Goal: Answer question/provide support

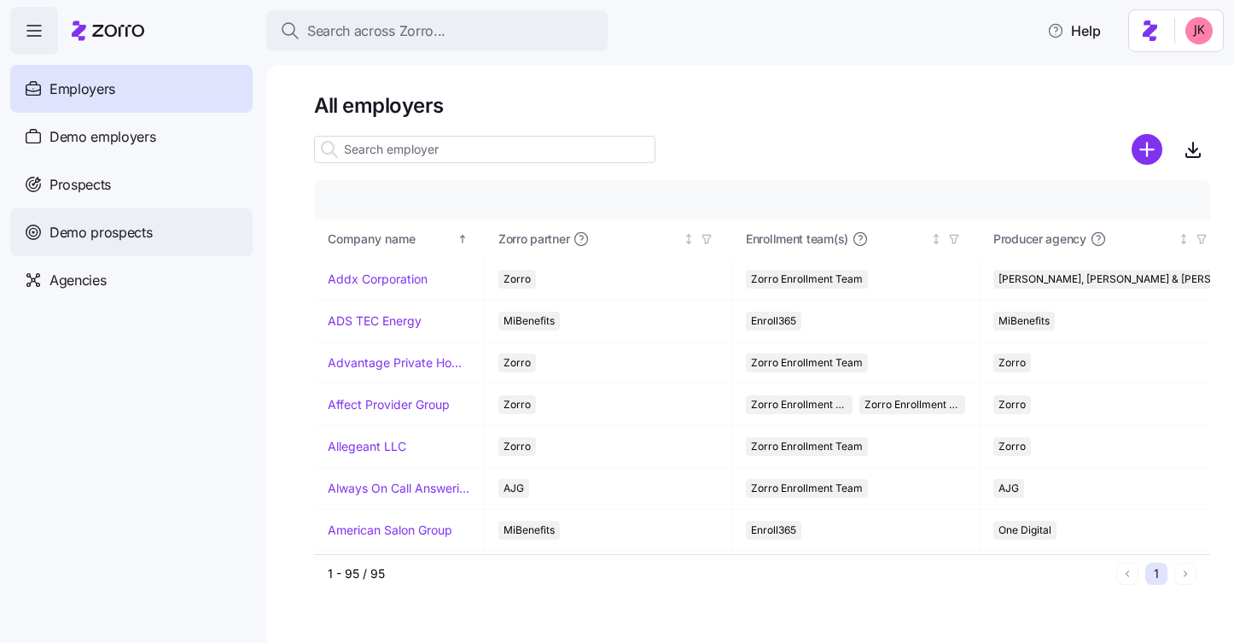
click at [148, 227] on span "Demo prospects" at bounding box center [100, 232] width 103 height 21
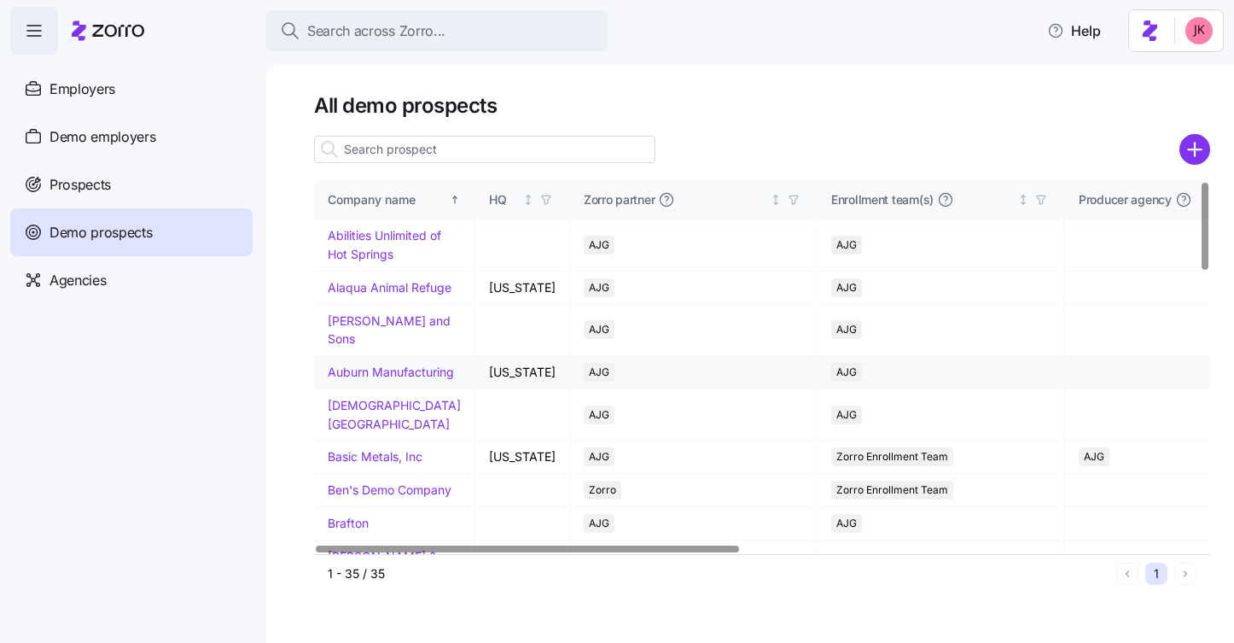
scroll to position [848, 0]
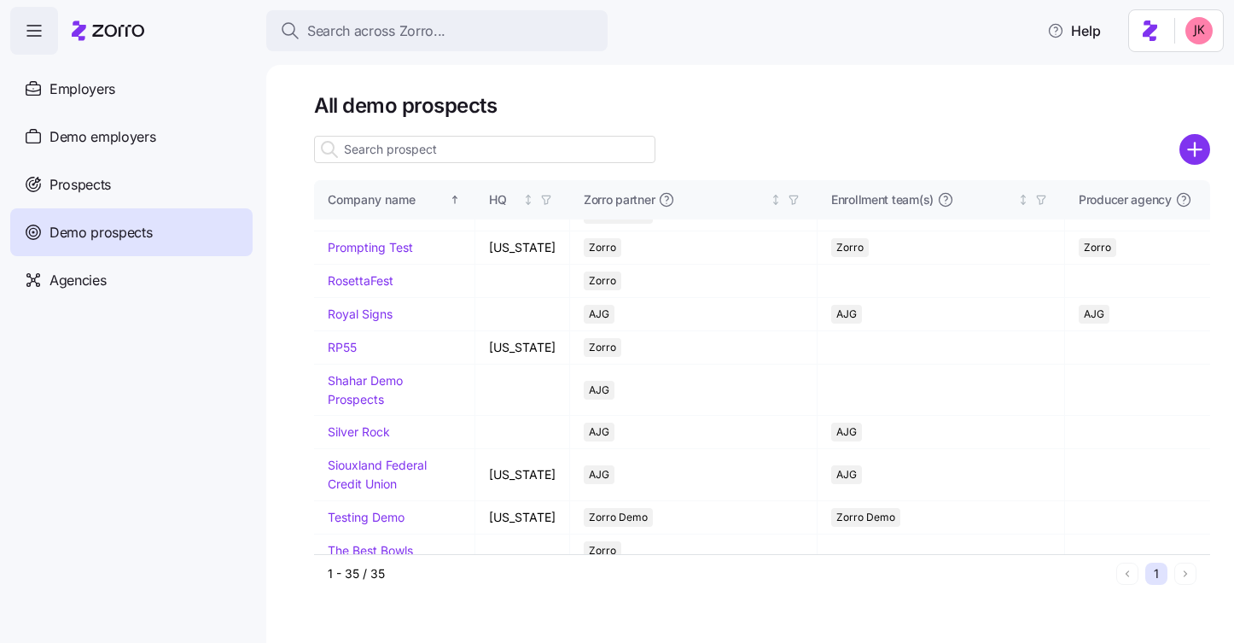
click at [354, 153] on input at bounding box center [484, 149] width 341 height 27
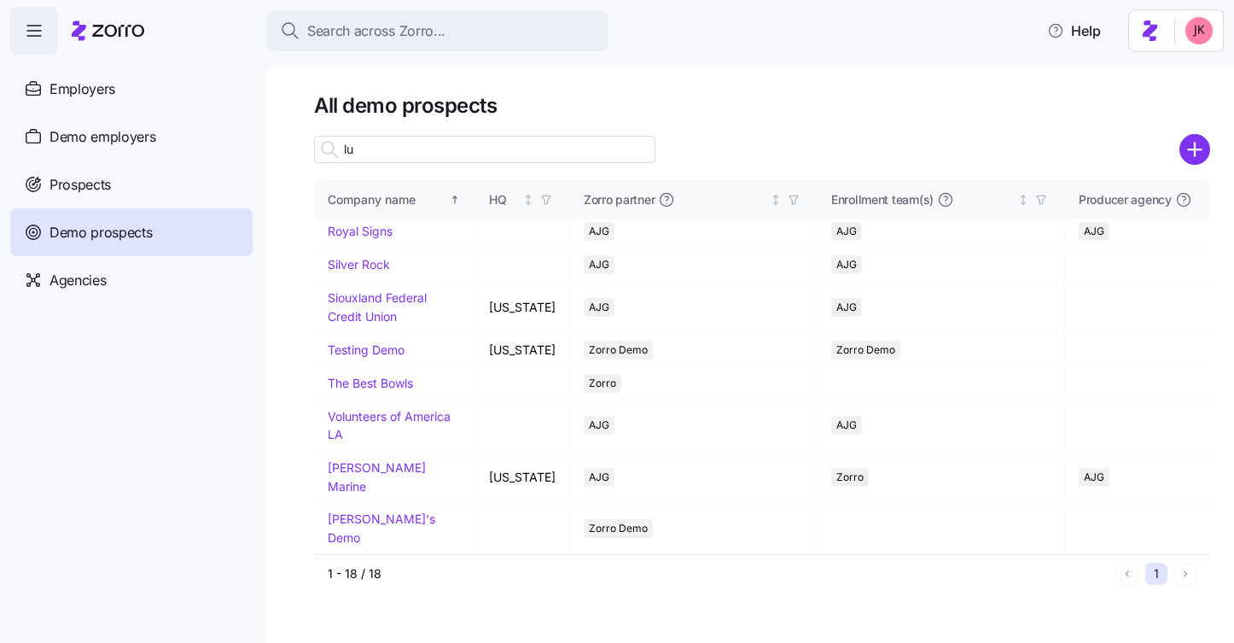
scroll to position [0, 0]
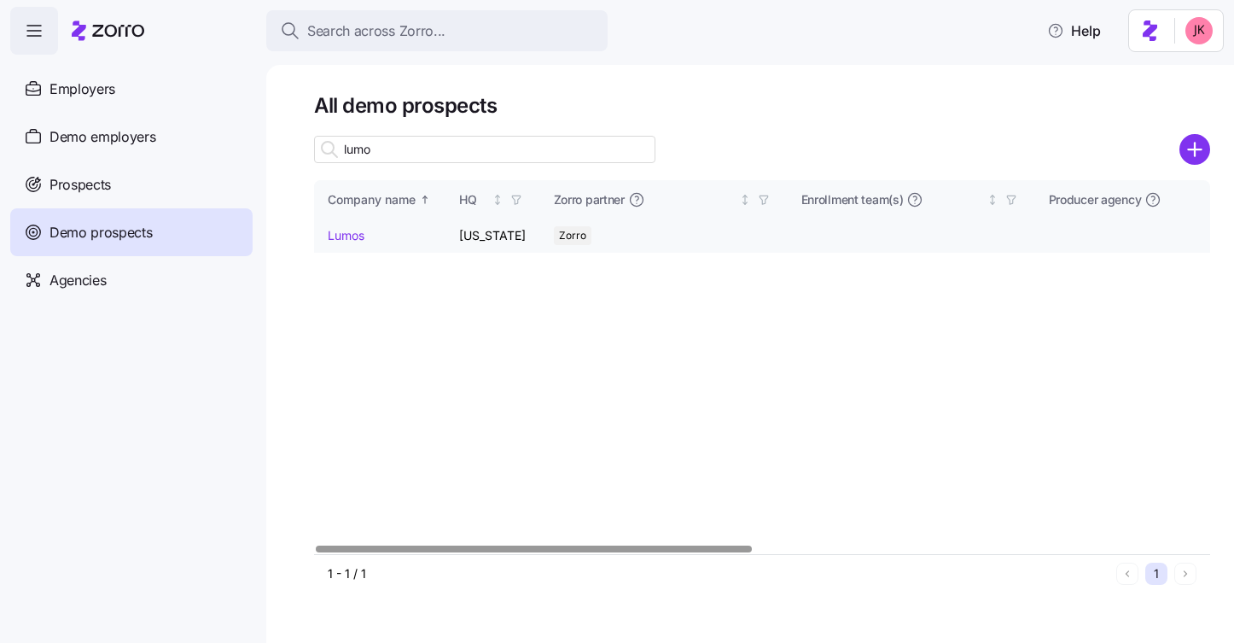
type input "lumo"
click at [352, 239] on link "Lumos" at bounding box center [346, 235] width 37 height 15
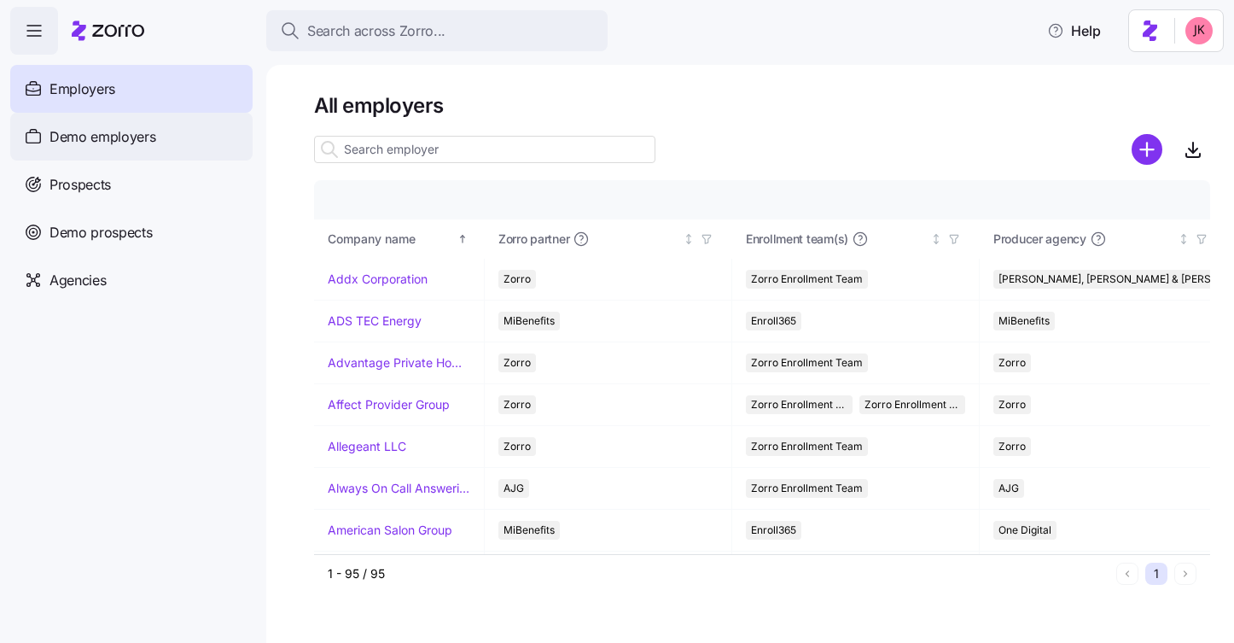
click at [178, 138] on div "Demo employers" at bounding box center [131, 137] width 242 height 48
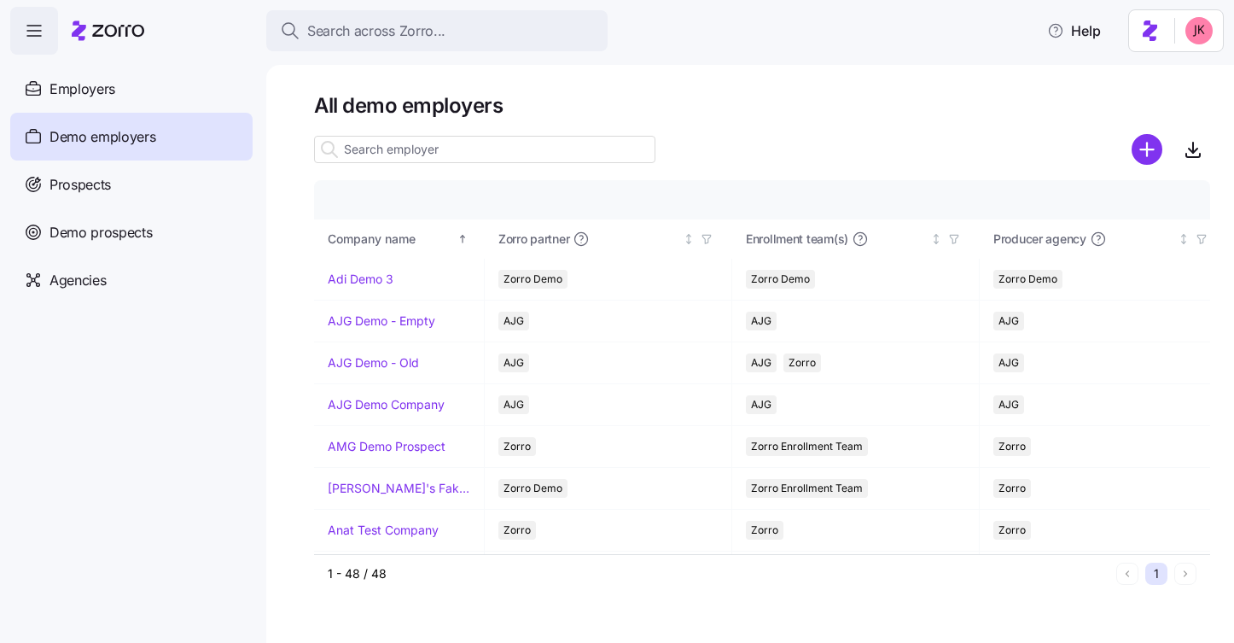
click at [405, 154] on input at bounding box center [484, 149] width 341 height 27
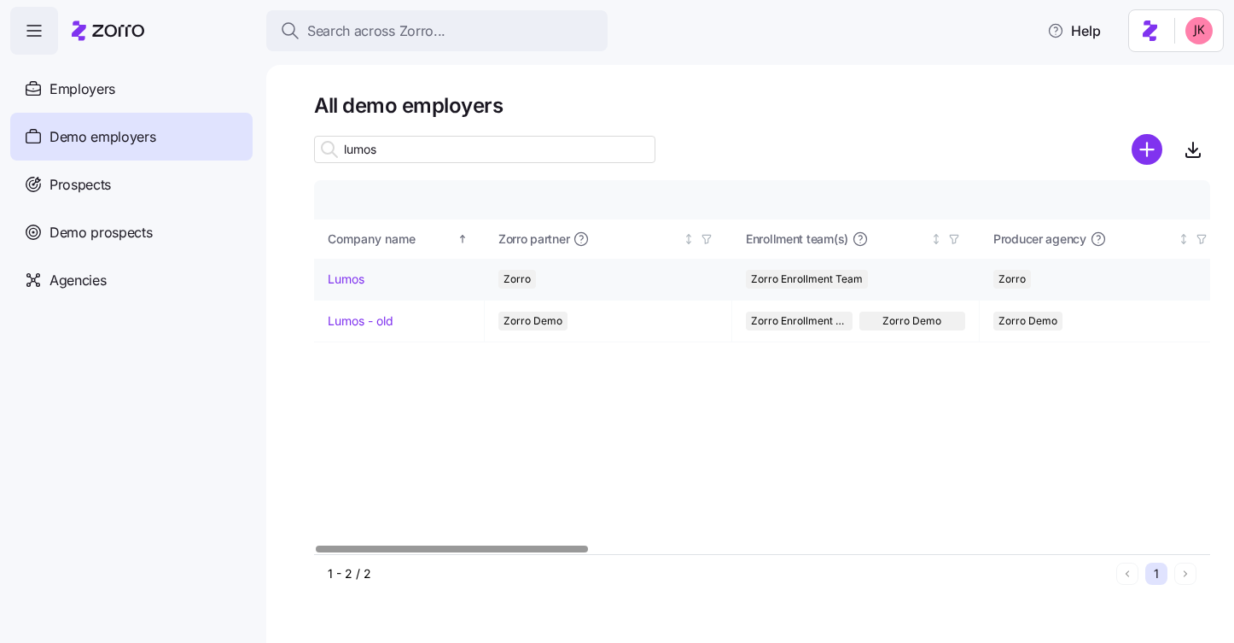
type input "lumos"
click at [349, 276] on link "Lumos" at bounding box center [346, 279] width 37 height 17
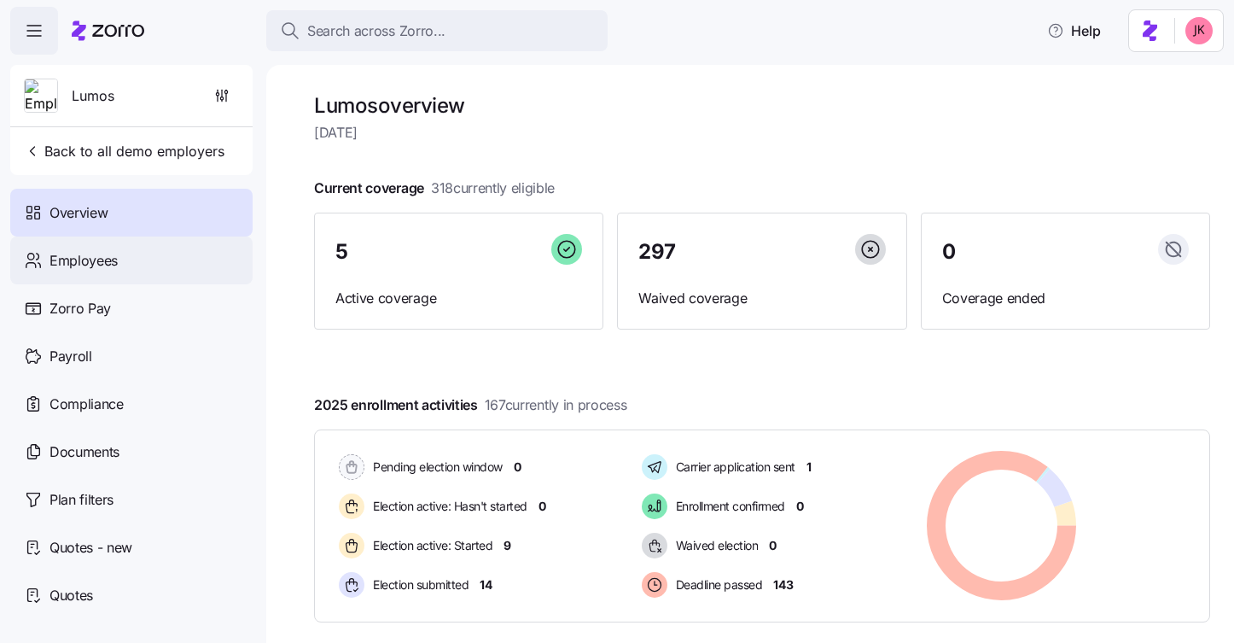
click at [119, 265] on div "Employees" at bounding box center [131, 260] width 242 height 48
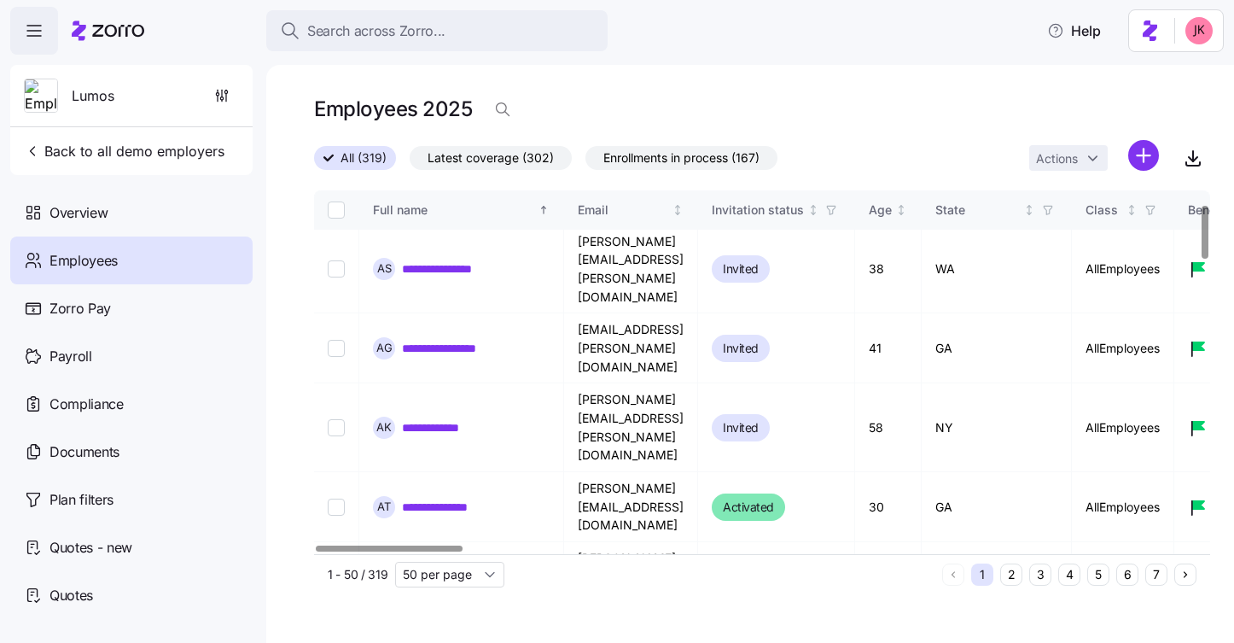
scroll to position [148, 0]
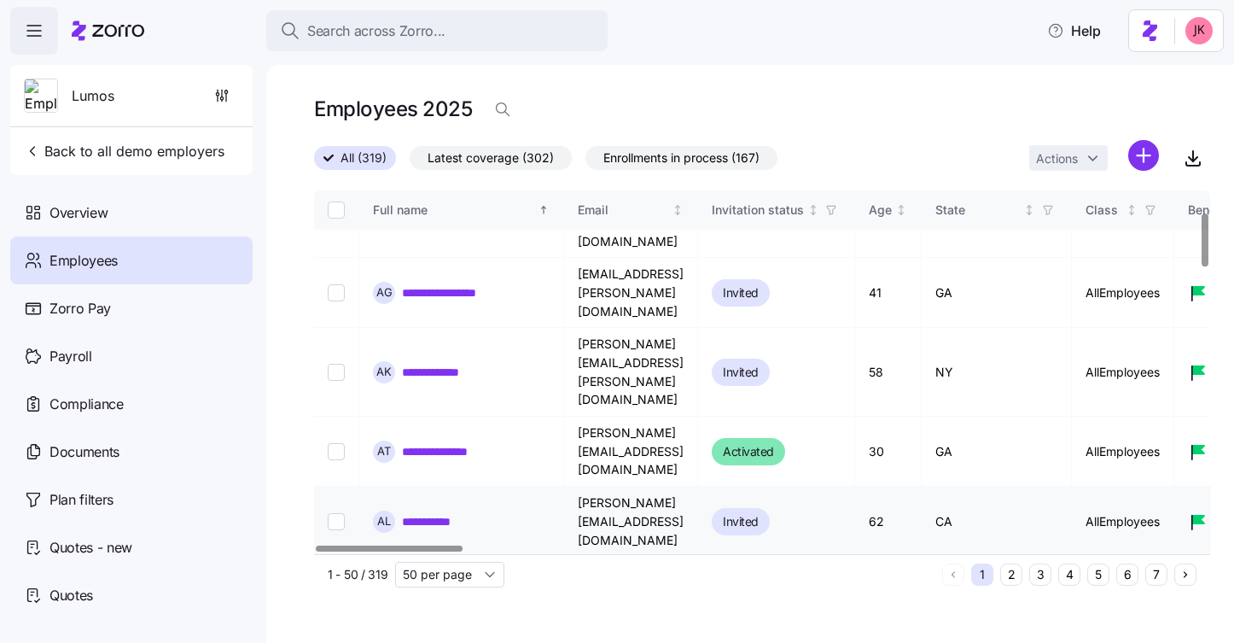
click at [434, 513] on link "**********" at bounding box center [433, 521] width 62 height 17
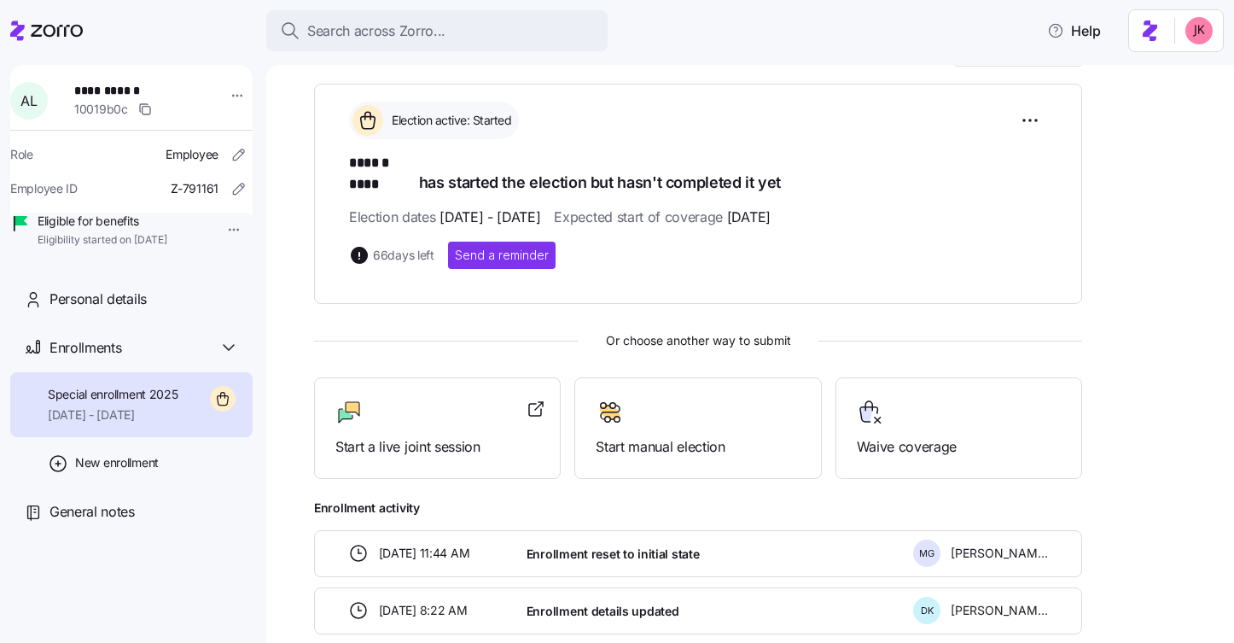
scroll to position [279, 0]
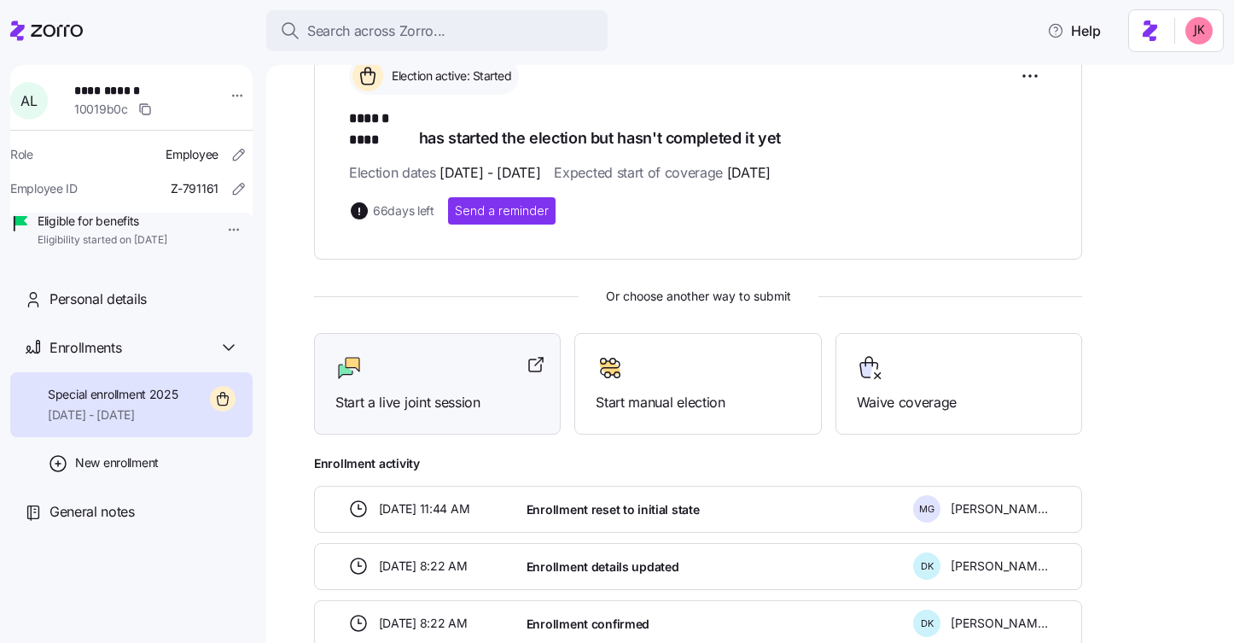
click at [433, 392] on span "Start a live joint session" at bounding box center [437, 402] width 204 height 21
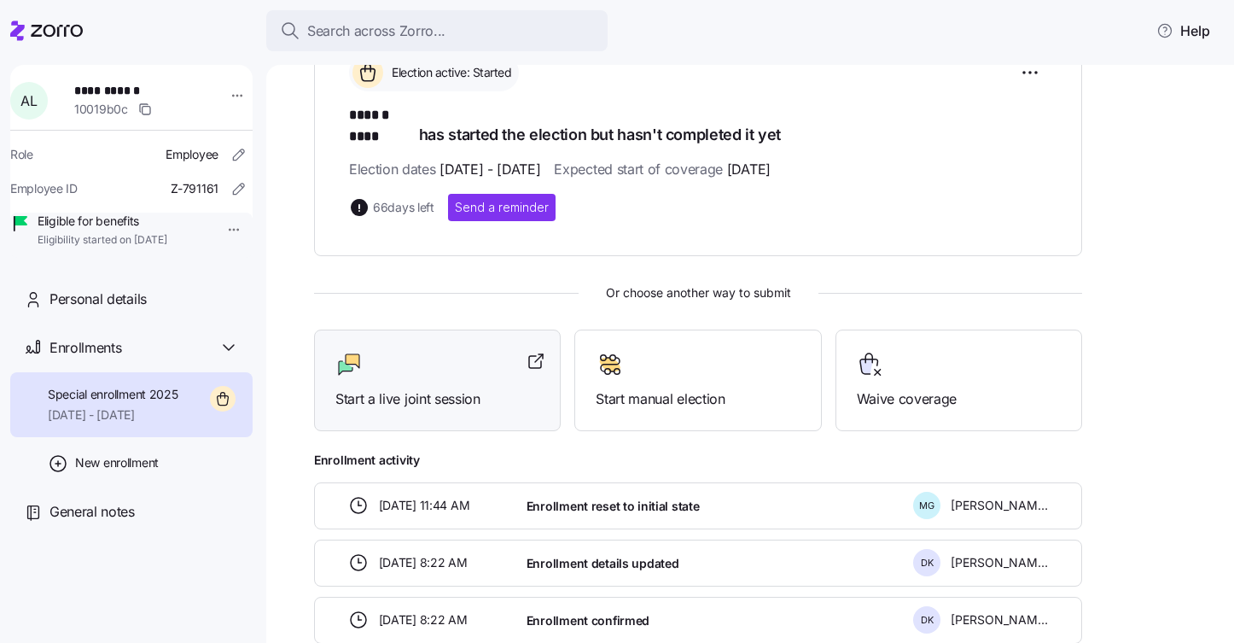
scroll to position [276, 0]
